Goal: Task Accomplishment & Management: Use online tool/utility

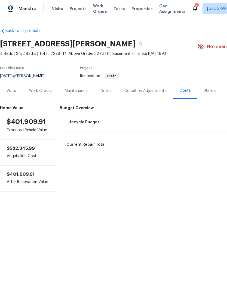
click at [52, 10] on span "Visits" at bounding box center [57, 8] width 11 height 5
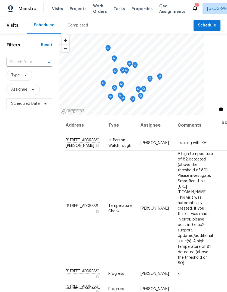
click at [27, 61] on input "text" at bounding box center [22, 62] width 31 height 8
click at [27, 77] on li "[STREET_ADDRESS]" at bounding box center [29, 74] width 46 height 9
type input "[STREET_ADDRESS]"
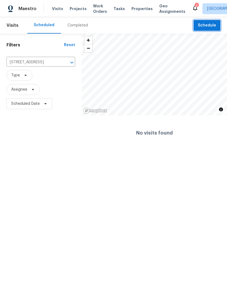
click at [210, 26] on span "Schedule" at bounding box center [207, 25] width 18 height 7
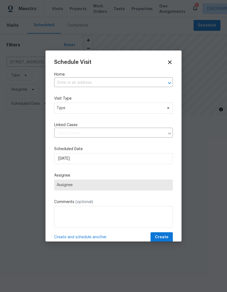
click at [134, 85] on input "text" at bounding box center [106, 83] width 104 height 8
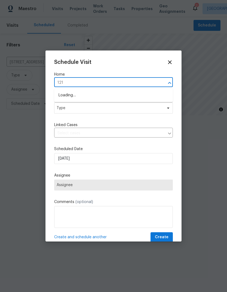
type input "1214"
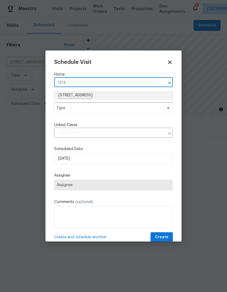
click at [136, 95] on li "[STREET_ADDRESS]" at bounding box center [113, 95] width 119 height 9
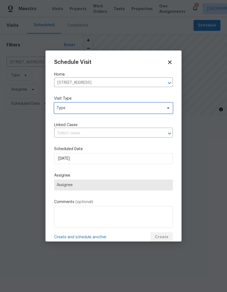
click at [147, 112] on span "Type" at bounding box center [113, 108] width 119 height 11
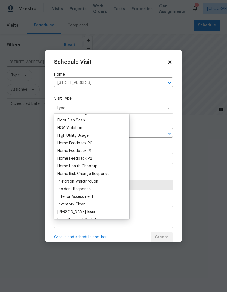
scroll to position [146, 0]
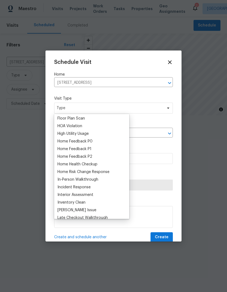
click at [90, 147] on div "Home Feedback P1" at bounding box center [75, 148] width 34 height 5
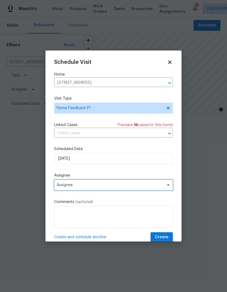
click at [145, 190] on span "Assignee" at bounding box center [113, 184] width 119 height 11
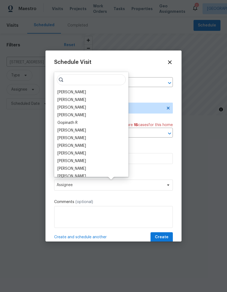
click at [95, 146] on div "[PERSON_NAME]" at bounding box center [91, 146] width 71 height 8
click at [97, 142] on div "[PERSON_NAME]" at bounding box center [91, 146] width 71 height 8
click at [77, 145] on div "[PERSON_NAME]" at bounding box center [72, 145] width 29 height 5
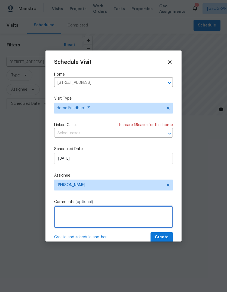
click at [122, 215] on textarea at bounding box center [113, 217] width 119 height 22
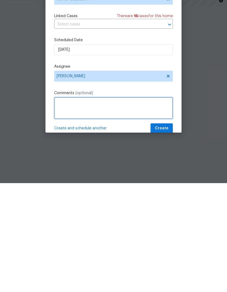
paste textarea "Feedback Category: maintenance Feedback Message: Second time showing, and a few…"
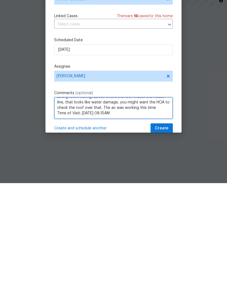
scroll to position [22, 0]
type textarea "Feedback Category: maintenance Feedback Message: Second time showing, and a few…"
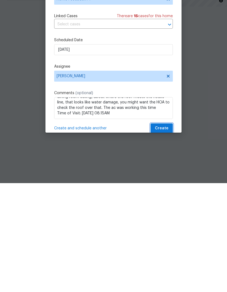
click at [166, 234] on span "Create" at bounding box center [162, 237] width 14 height 7
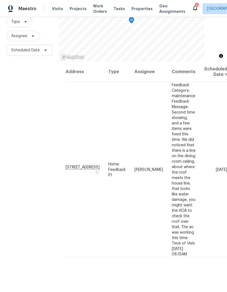
scroll to position [53, 0]
